Goal: Find contact information: Obtain details needed to contact an individual or organization

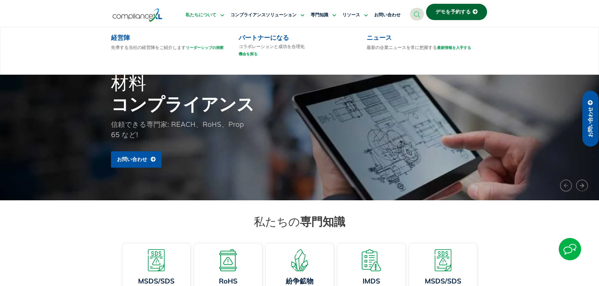
click at [200, 17] on font "私たちについて" at bounding box center [200, 15] width 31 height 6
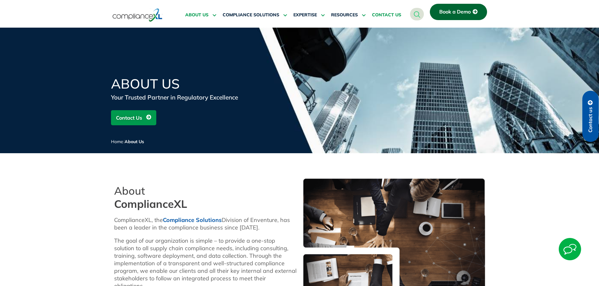
click at [390, 14] on span "CONTACT US" at bounding box center [386, 15] width 29 height 6
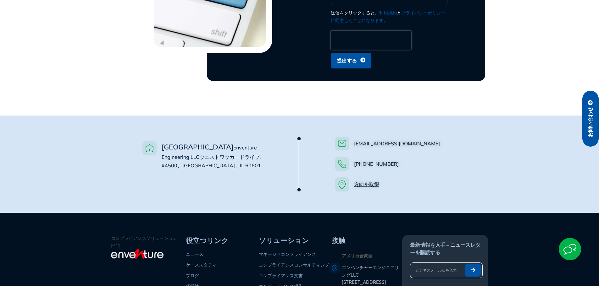
scroll to position [468, 0]
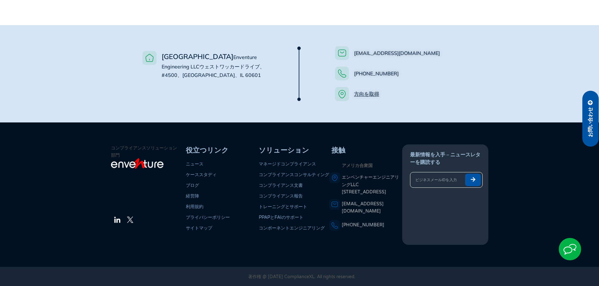
click at [381, 194] on font "[STREET_ADDRESS]" at bounding box center [364, 192] width 44 height 5
